Goal: Task Accomplishment & Management: Manage account settings

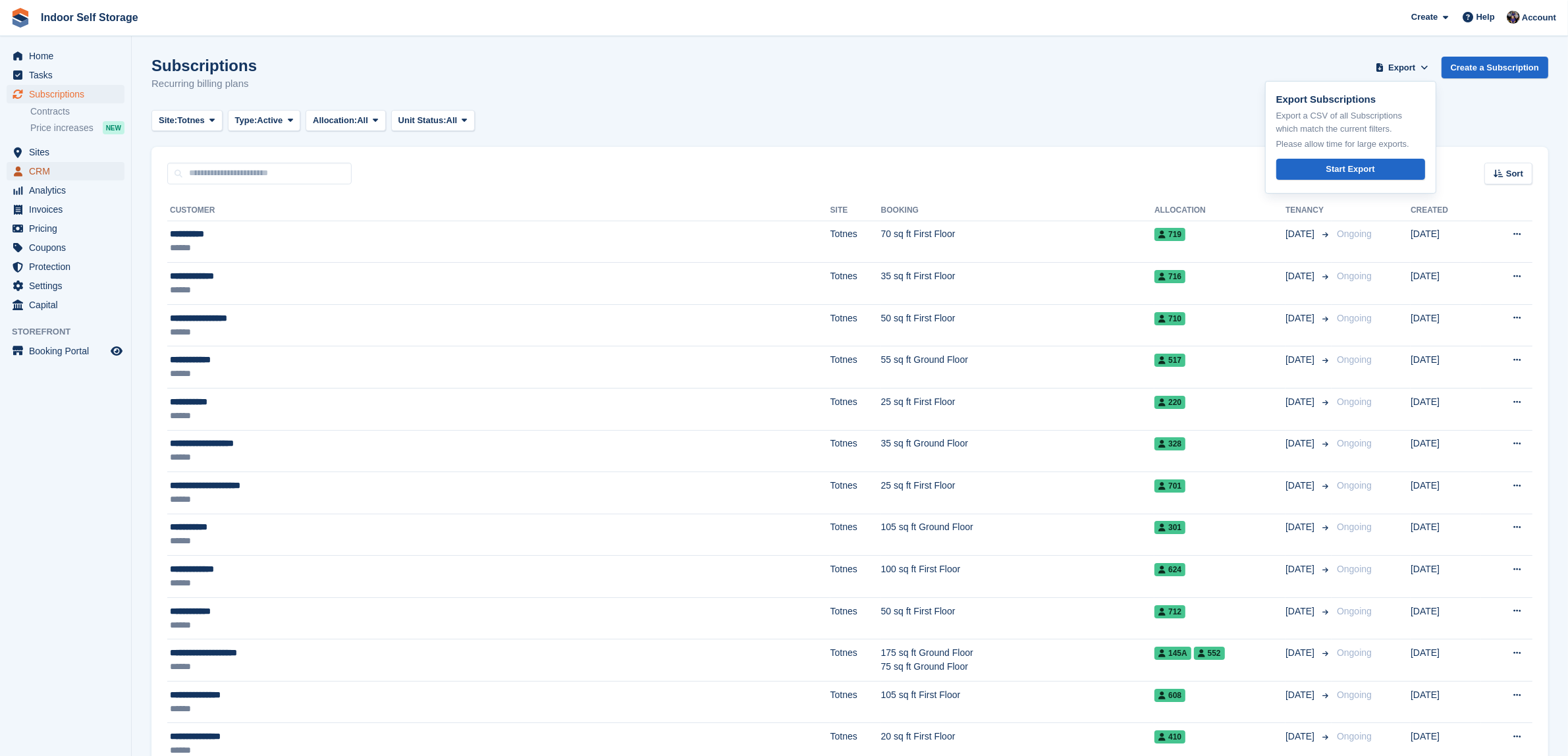
click at [38, 168] on span "CRM" at bounding box center [69, 171] width 79 height 19
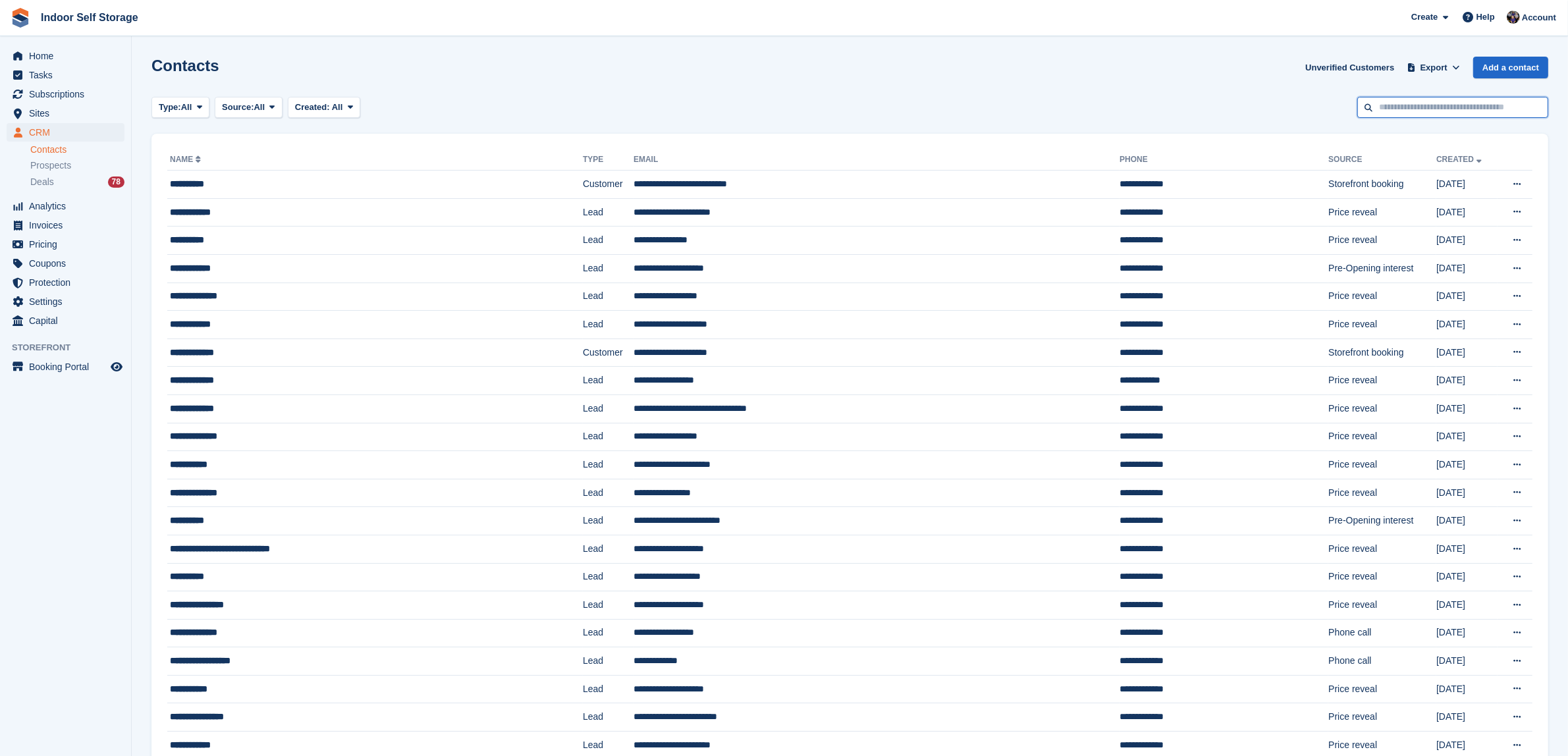
click at [1410, 100] on input "text" at bounding box center [1452, 107] width 191 height 22
type input "***"
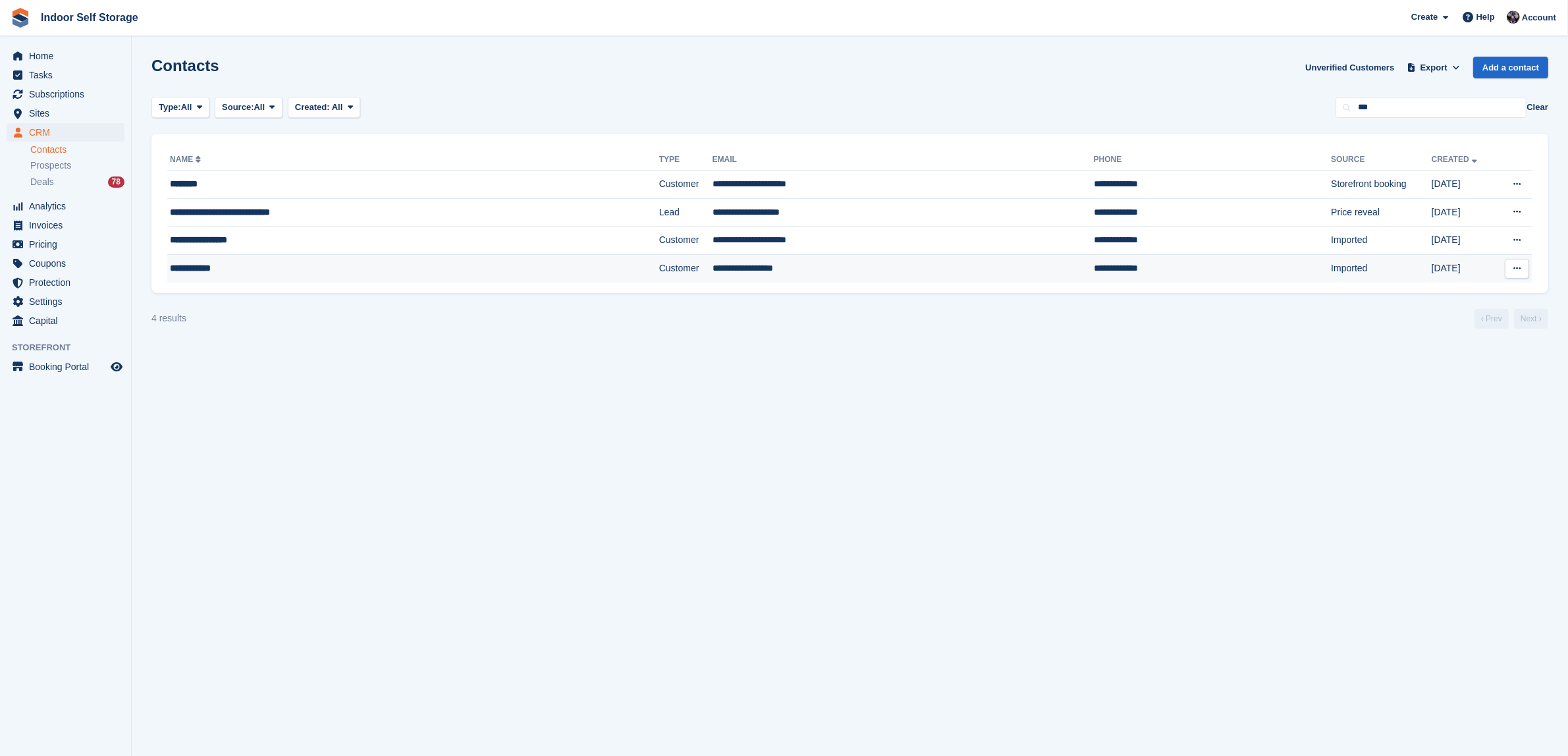
click at [660, 268] on td "Customer" at bounding box center [686, 268] width 54 height 27
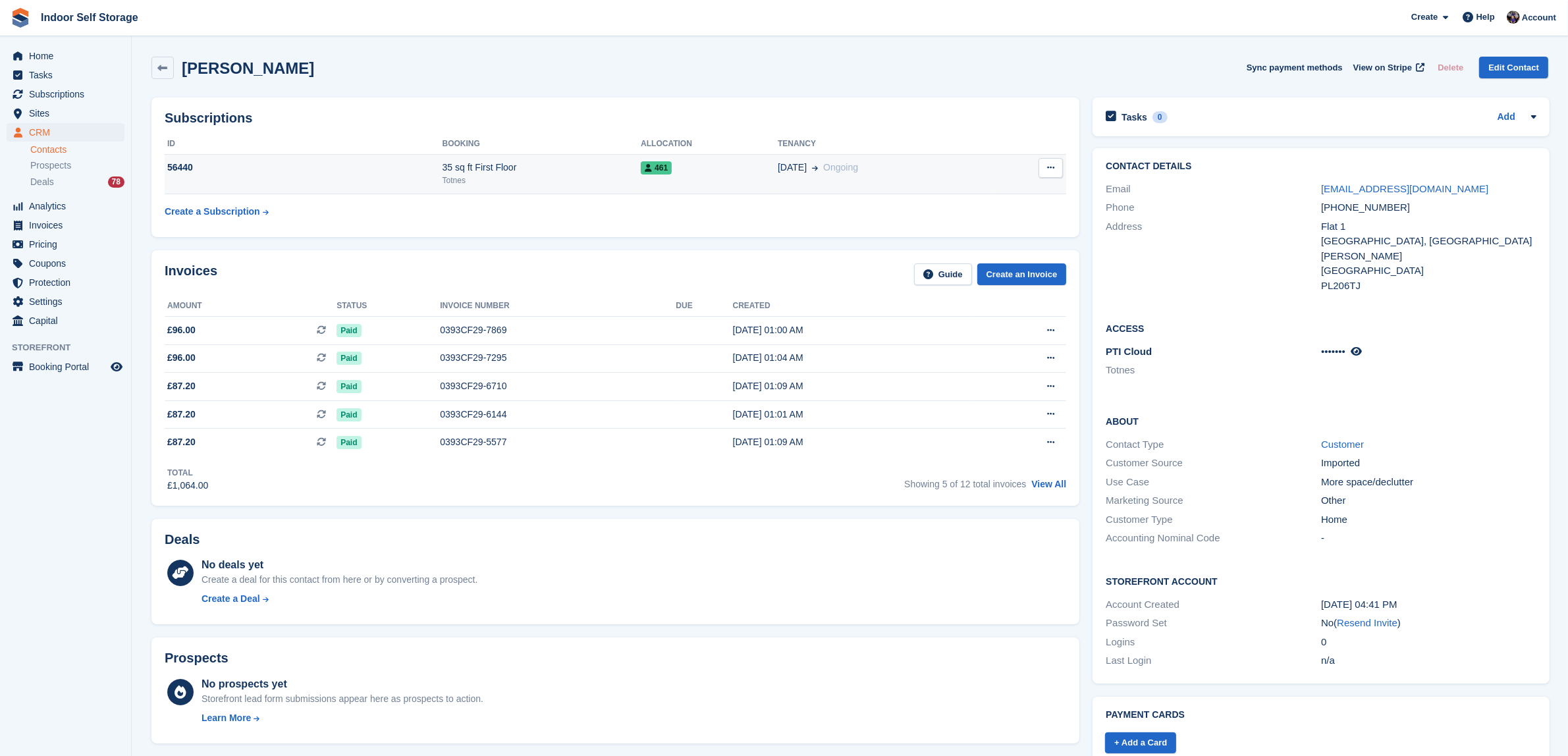
click at [683, 170] on div "461" at bounding box center [709, 167] width 137 height 14
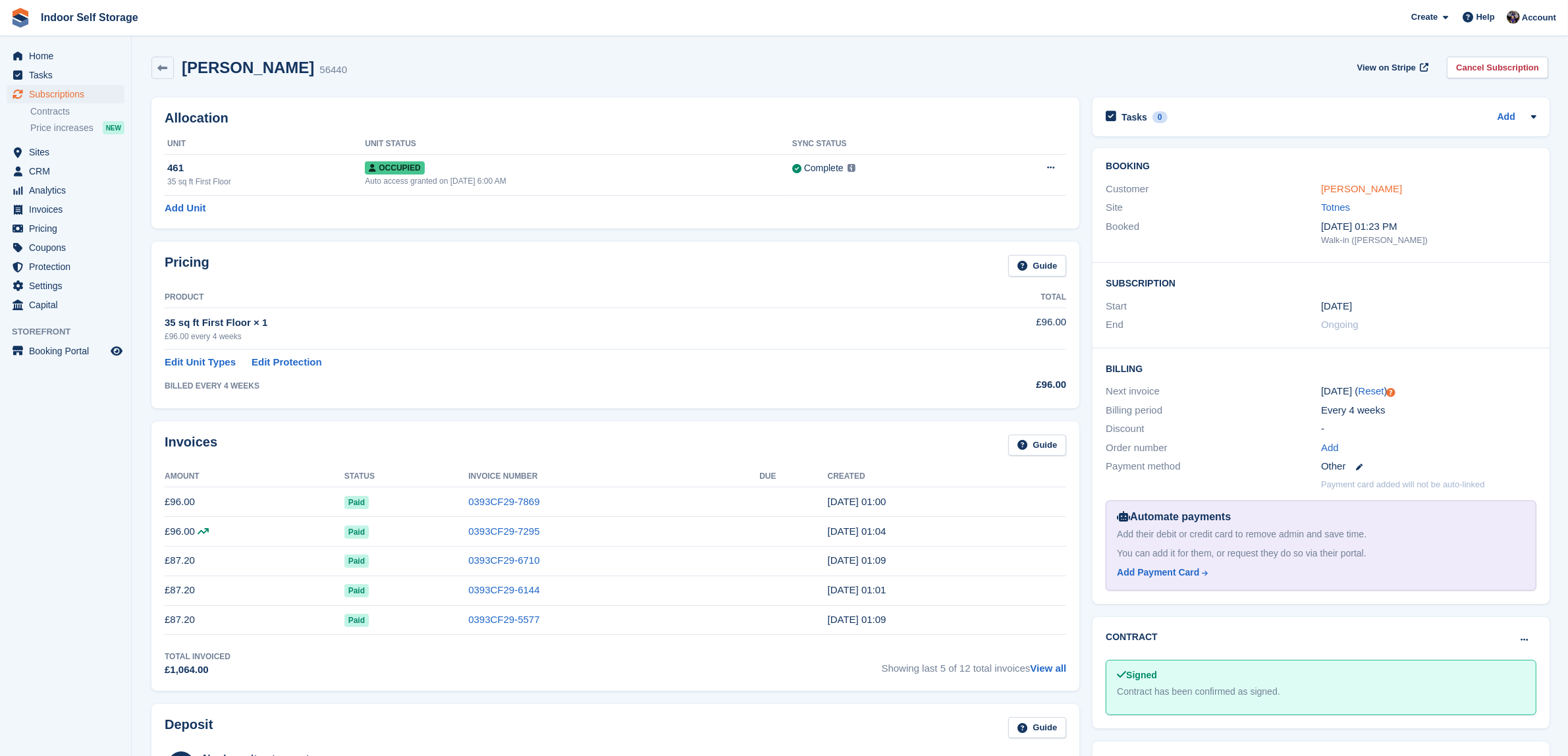
click at [1348, 188] on link "[PERSON_NAME]" at bounding box center [1361, 189] width 81 height 11
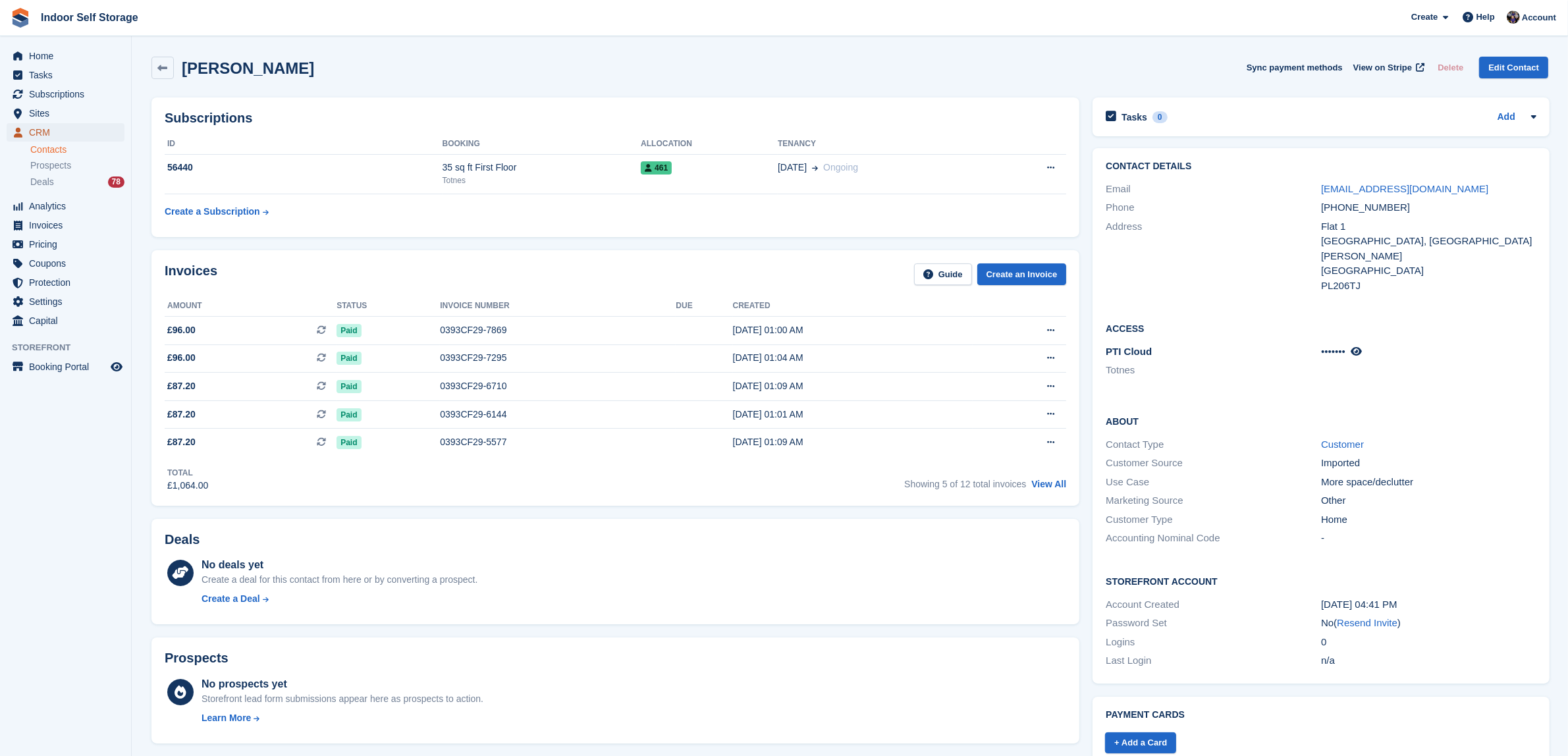
click at [35, 135] on span "CRM" at bounding box center [69, 132] width 79 height 19
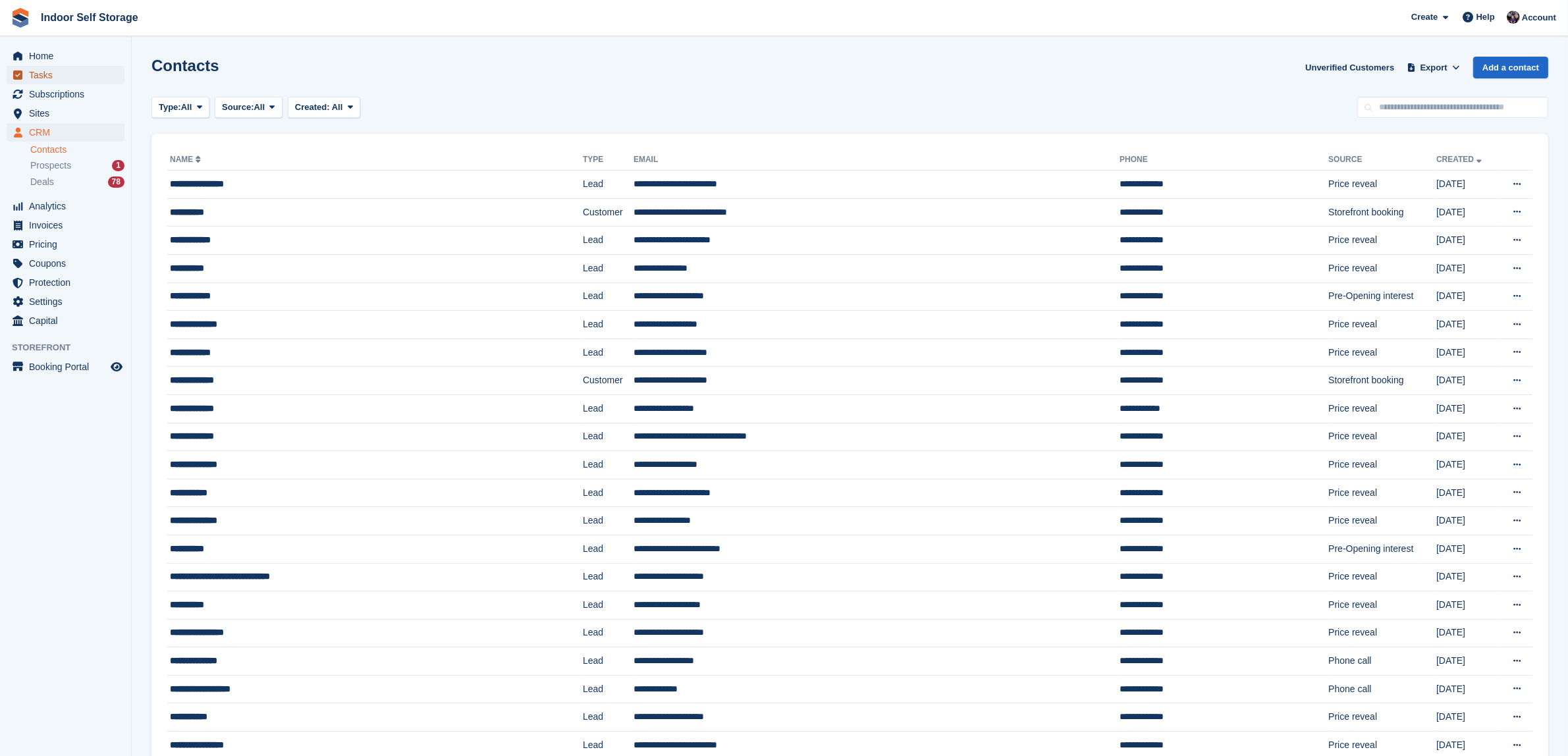
click at [40, 69] on span "Tasks" at bounding box center [69, 75] width 79 height 19
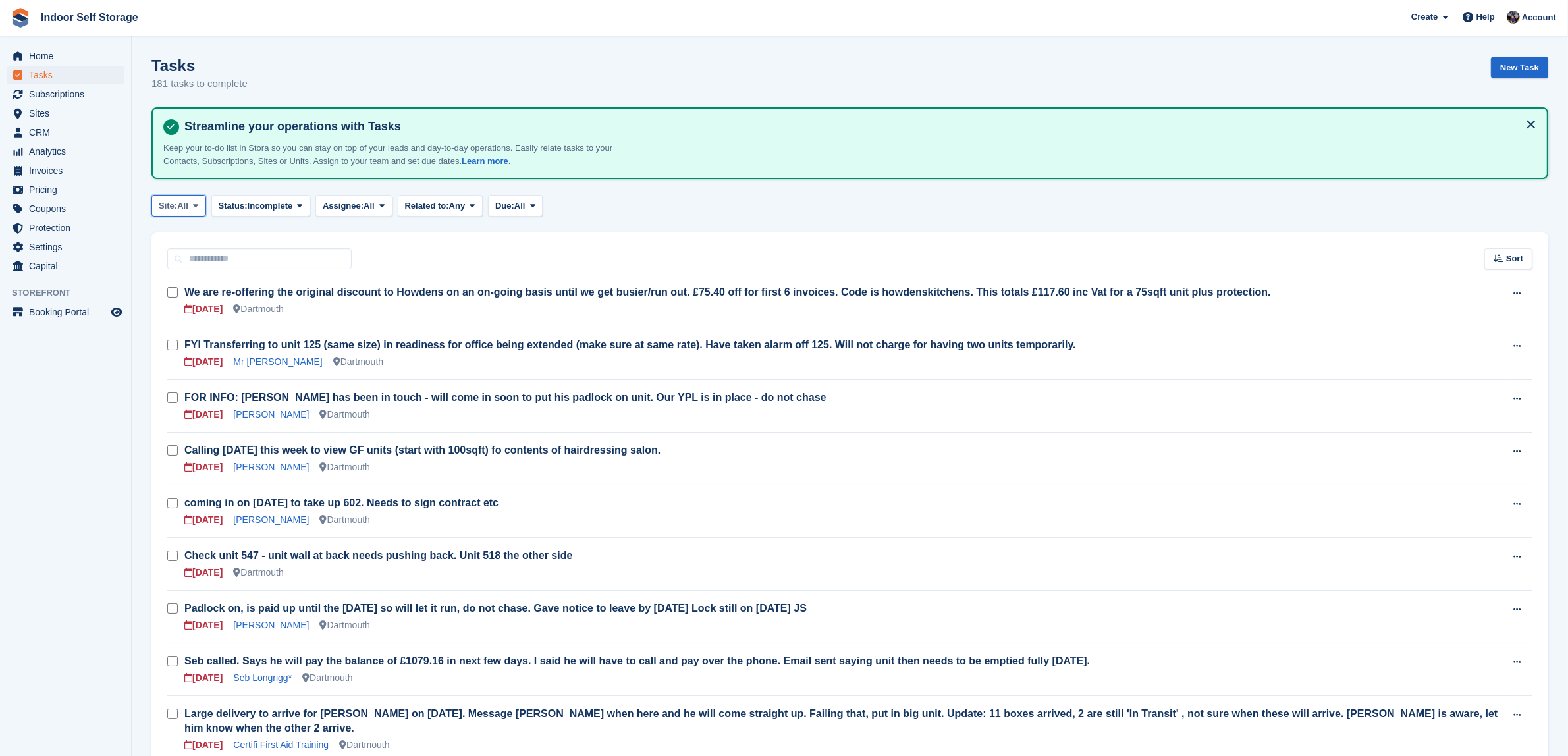
click at [198, 202] on icon at bounding box center [195, 205] width 6 height 8
click at [179, 287] on link "Totnes" at bounding box center [215, 284] width 115 height 23
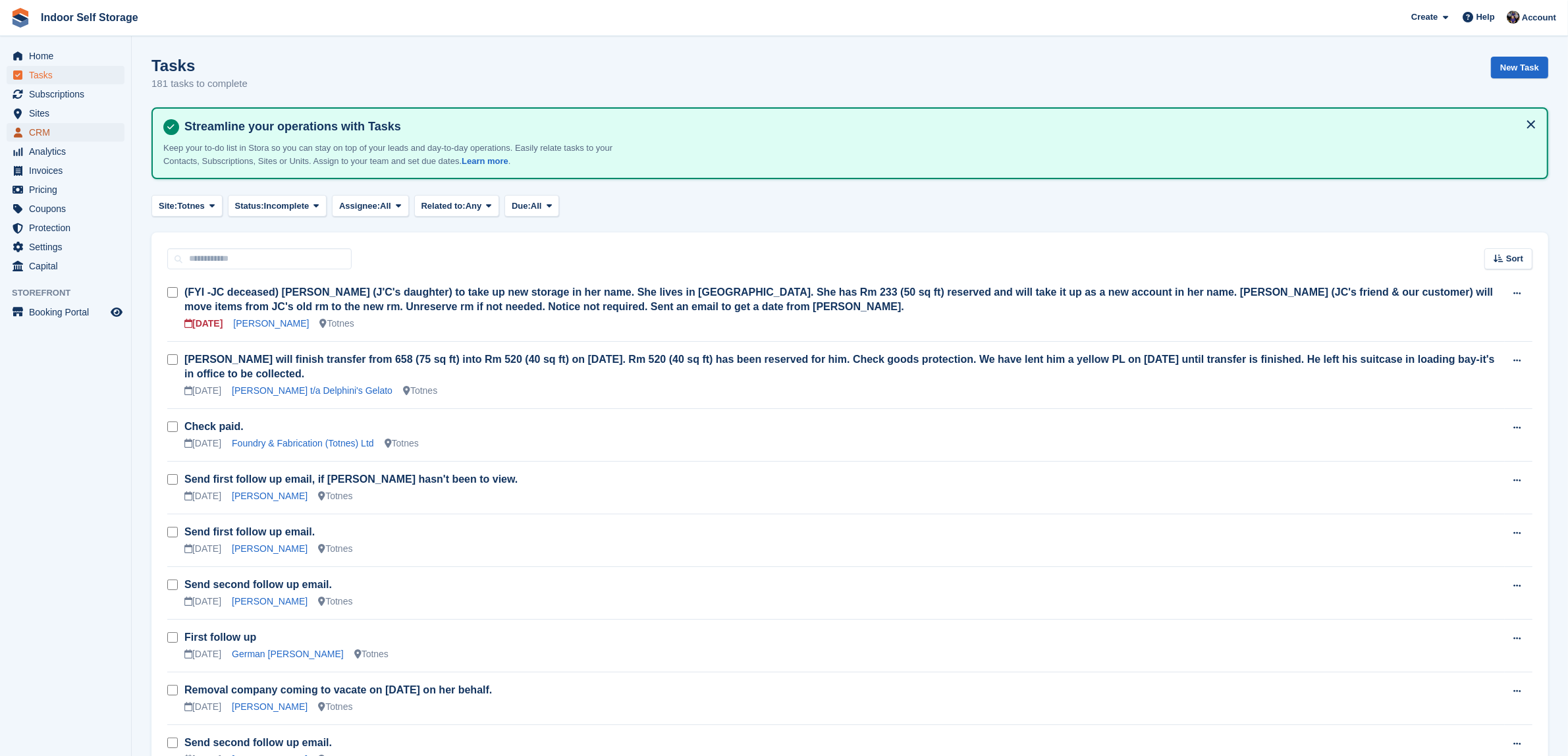
click at [40, 136] on span "CRM" at bounding box center [69, 132] width 79 height 19
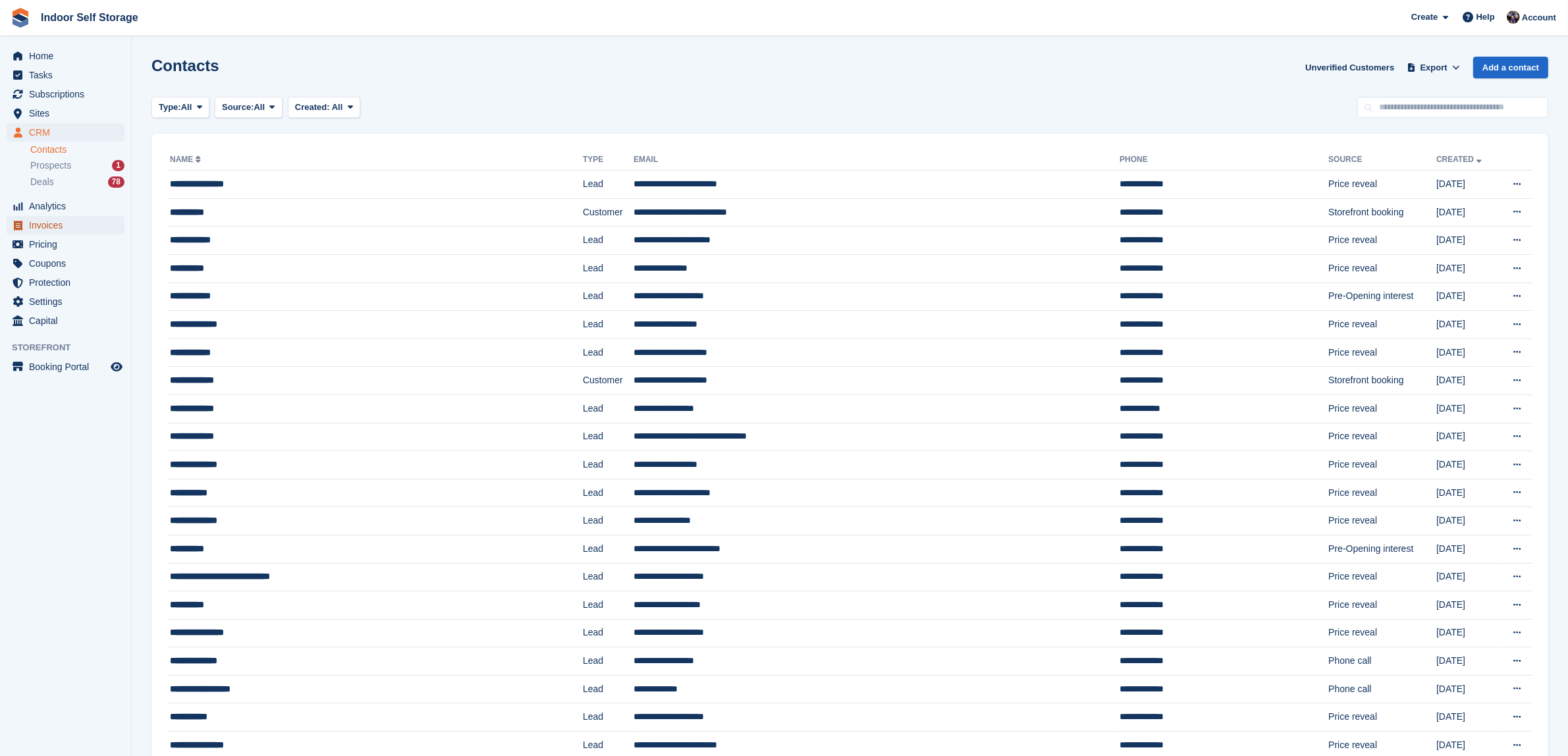
click at [32, 223] on span "Invoices" at bounding box center [69, 225] width 79 height 19
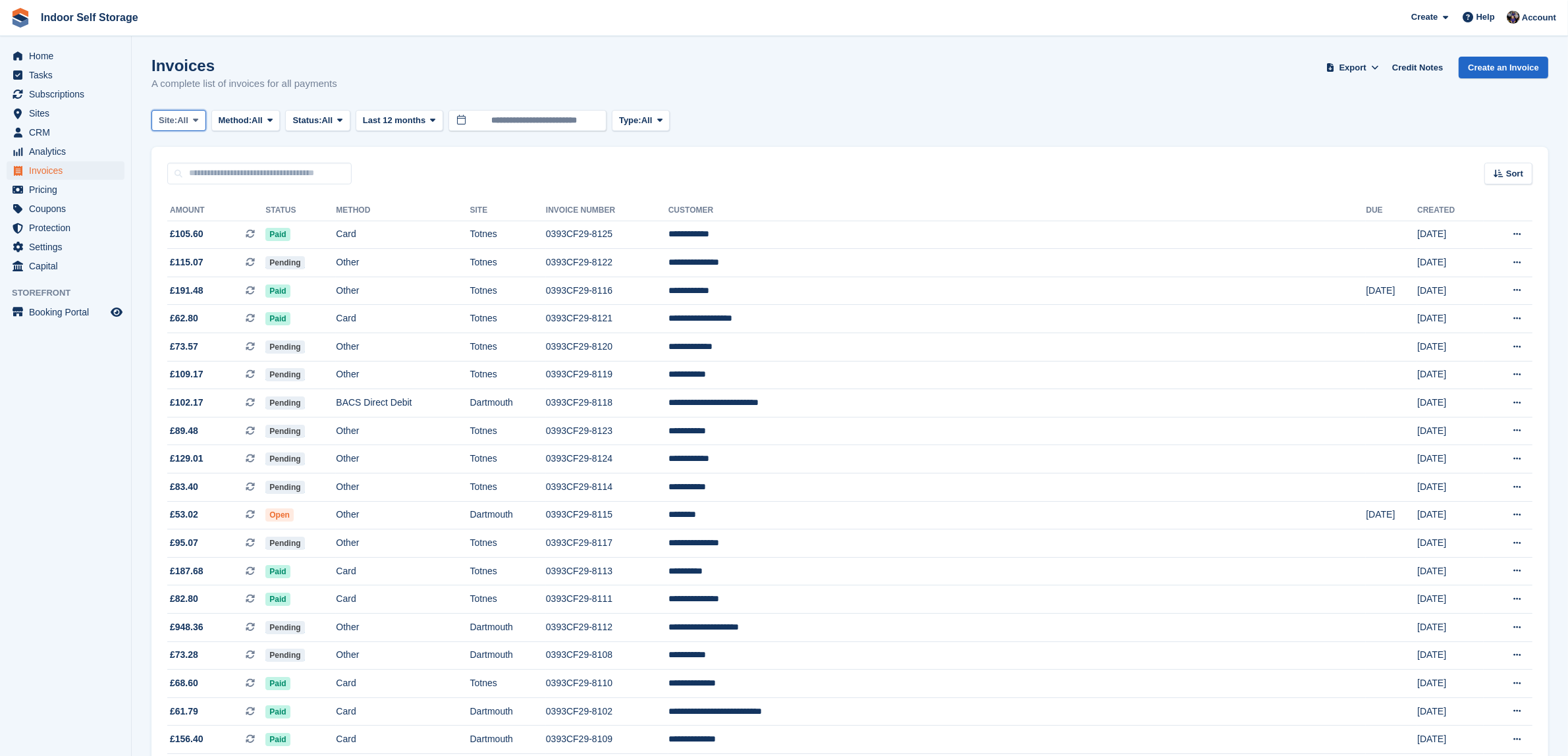
click at [197, 119] on icon at bounding box center [195, 119] width 6 height 8
click at [184, 199] on link "Totnes" at bounding box center [215, 198] width 115 height 23
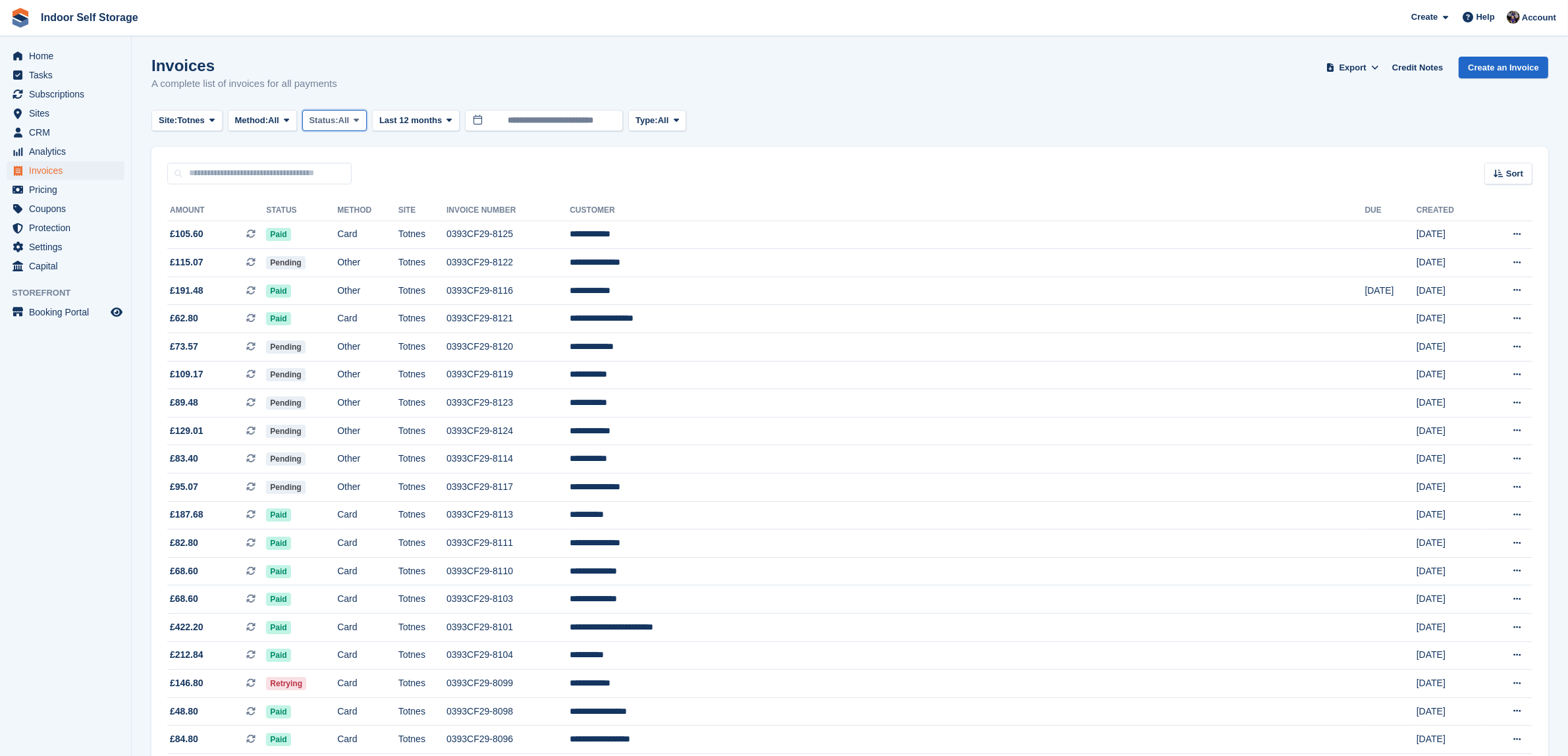
click at [359, 118] on icon at bounding box center [356, 119] width 6 height 8
click at [337, 225] on link "Open" at bounding box center [365, 222] width 115 height 23
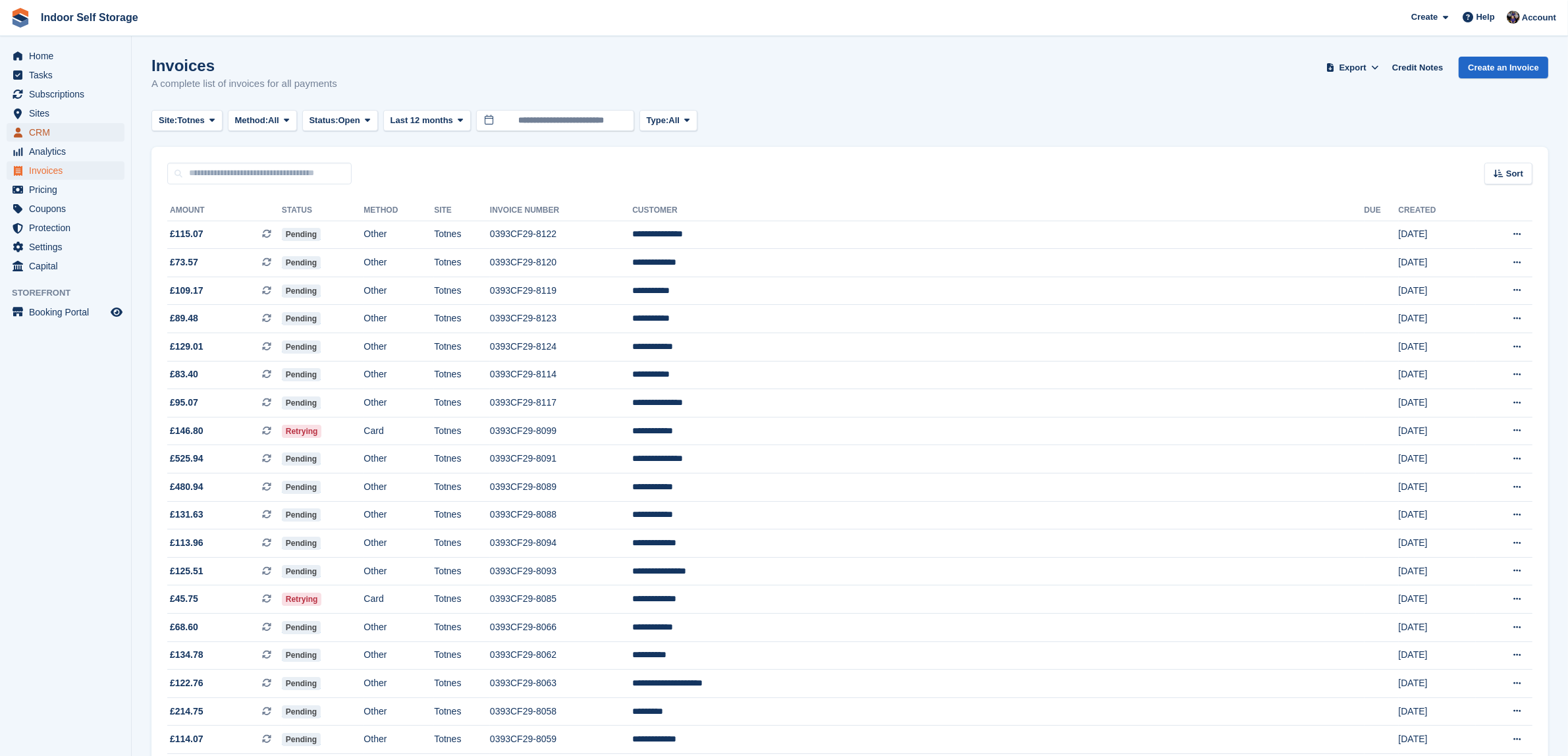
click at [50, 135] on span "CRM" at bounding box center [69, 132] width 79 height 19
